Goal: Task Accomplishment & Management: Manage account settings

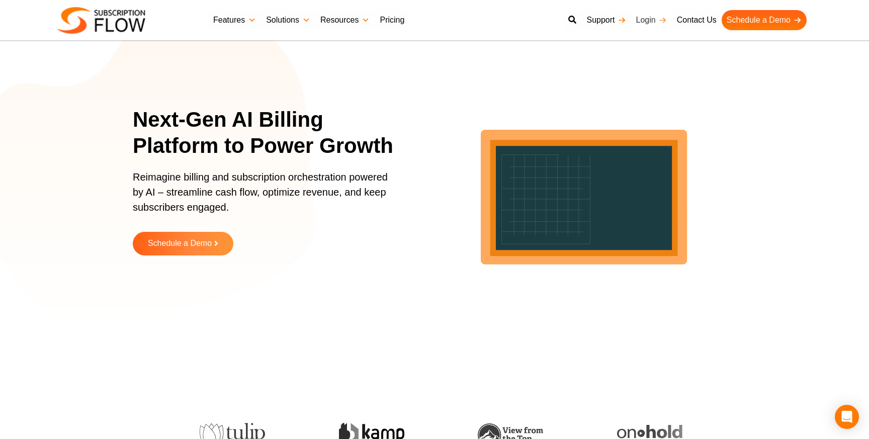
click at [652, 18] on link "Login" at bounding box center [651, 20] width 41 height 20
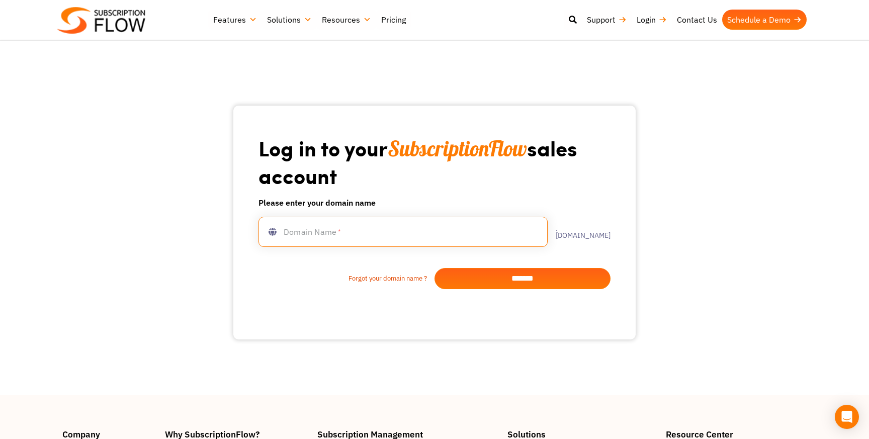
click at [356, 232] on input "text" at bounding box center [402, 232] width 289 height 30
type input "**********"
click at [477, 287] on input "*******" at bounding box center [522, 278] width 176 height 21
